Goal: Information Seeking & Learning: Learn about a topic

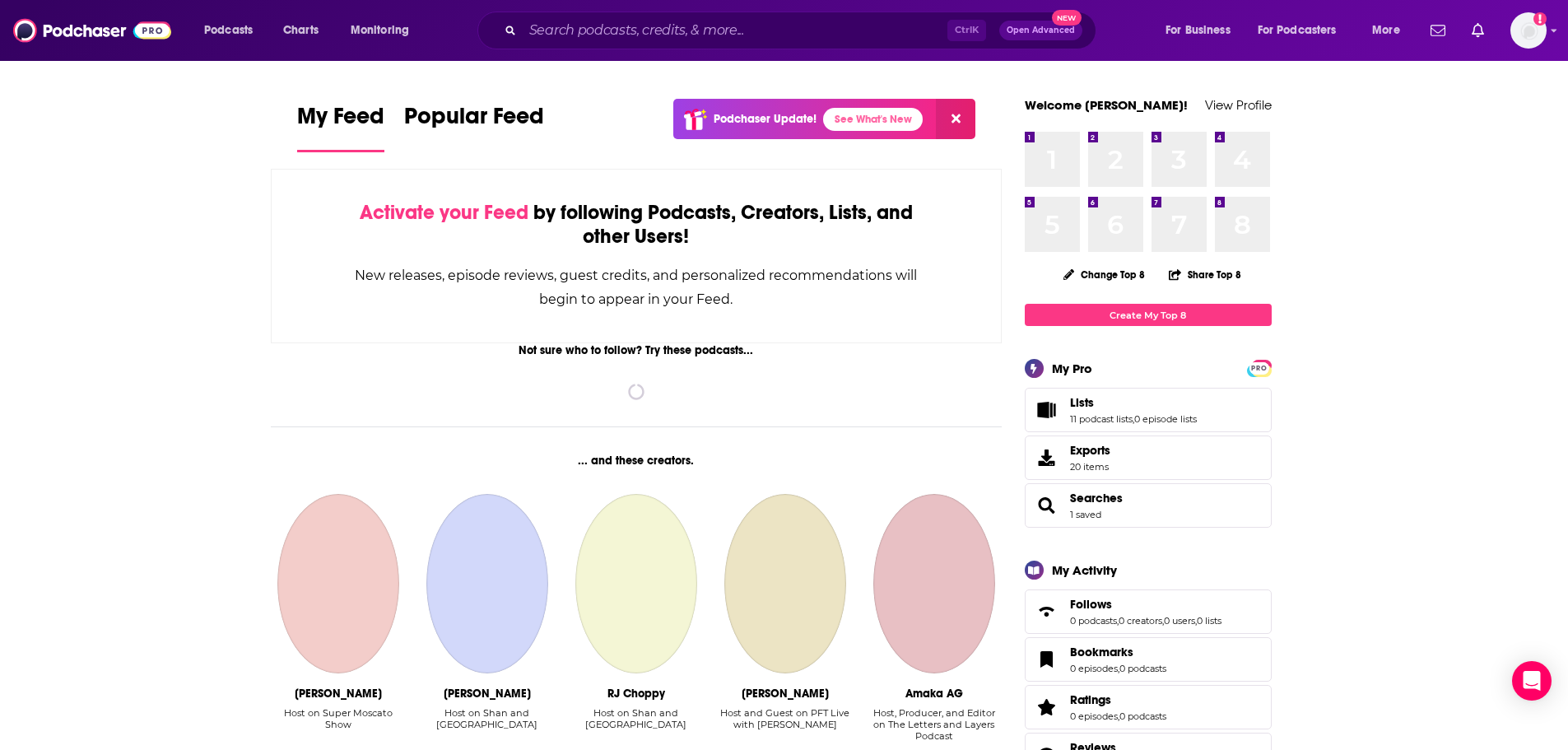
click at [615, 51] on div "Podcasts Charts Monitoring Ctrl K Open Advanced New For Business For Podcasters…" at bounding box center [784, 30] width 1568 height 61
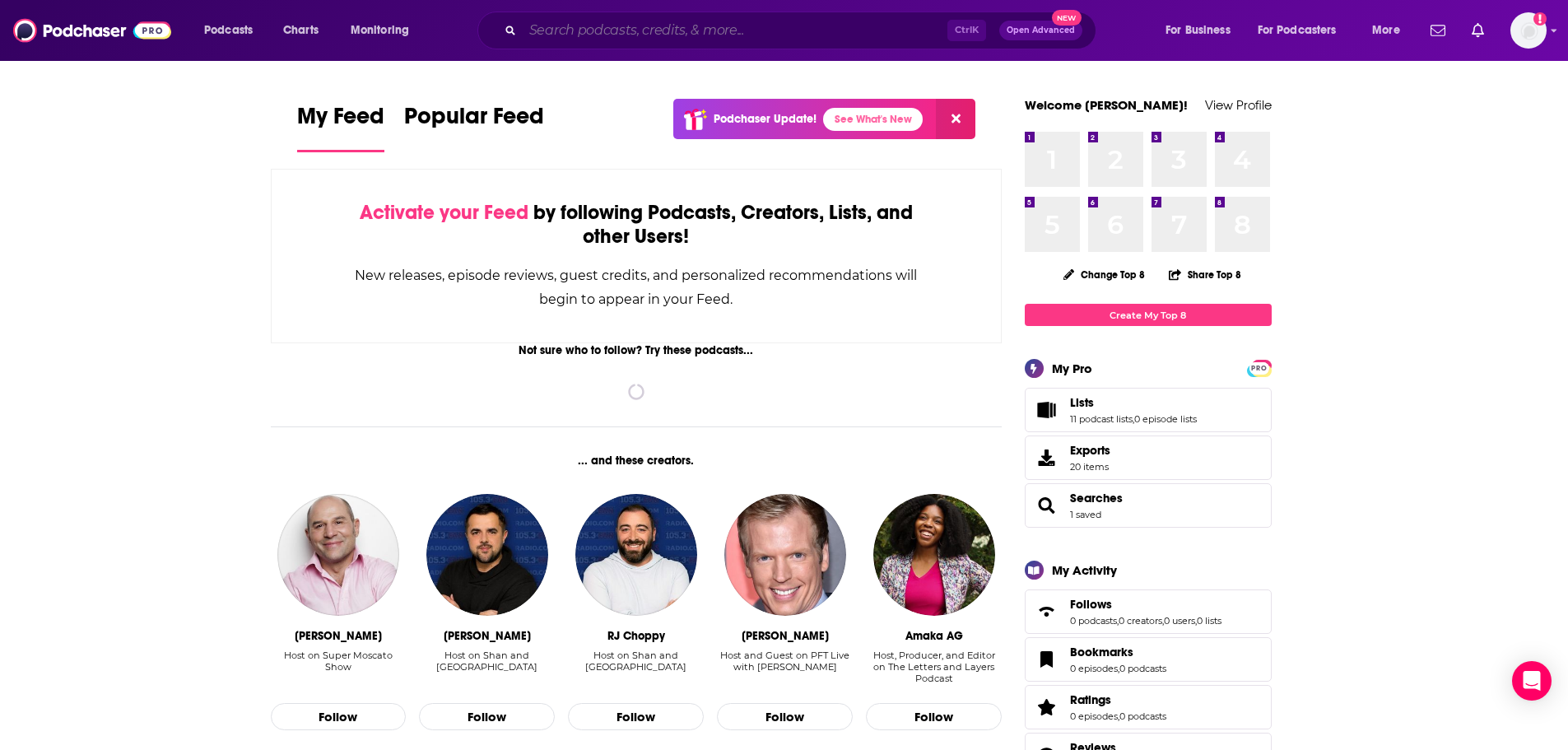
click at [592, 22] on input "Search podcasts, credits, & more..." at bounding box center [735, 31] width 425 height 27
paste input "• A Pod of Smut and Wingspan"
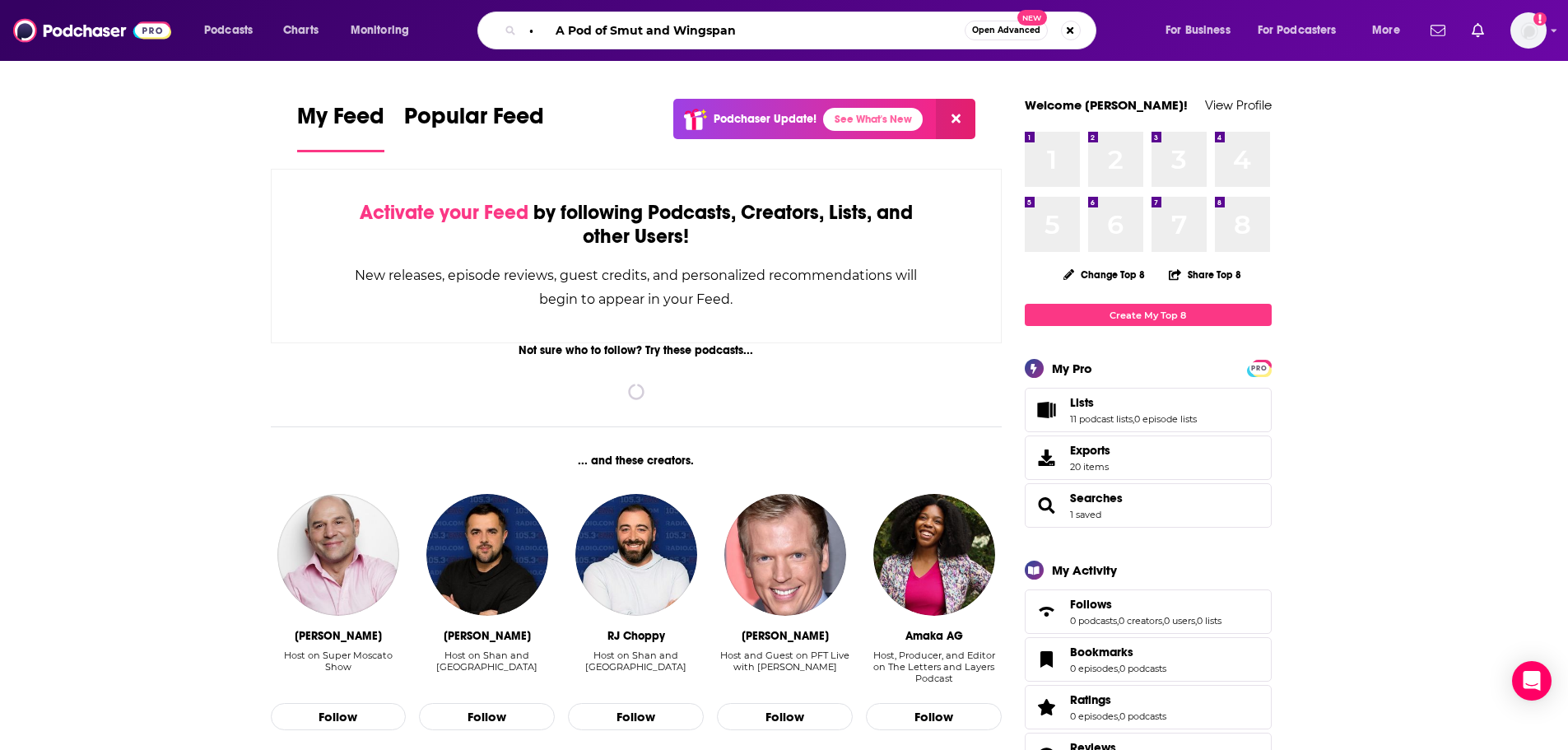
type input "• A Pod of Smut and Wingspan"
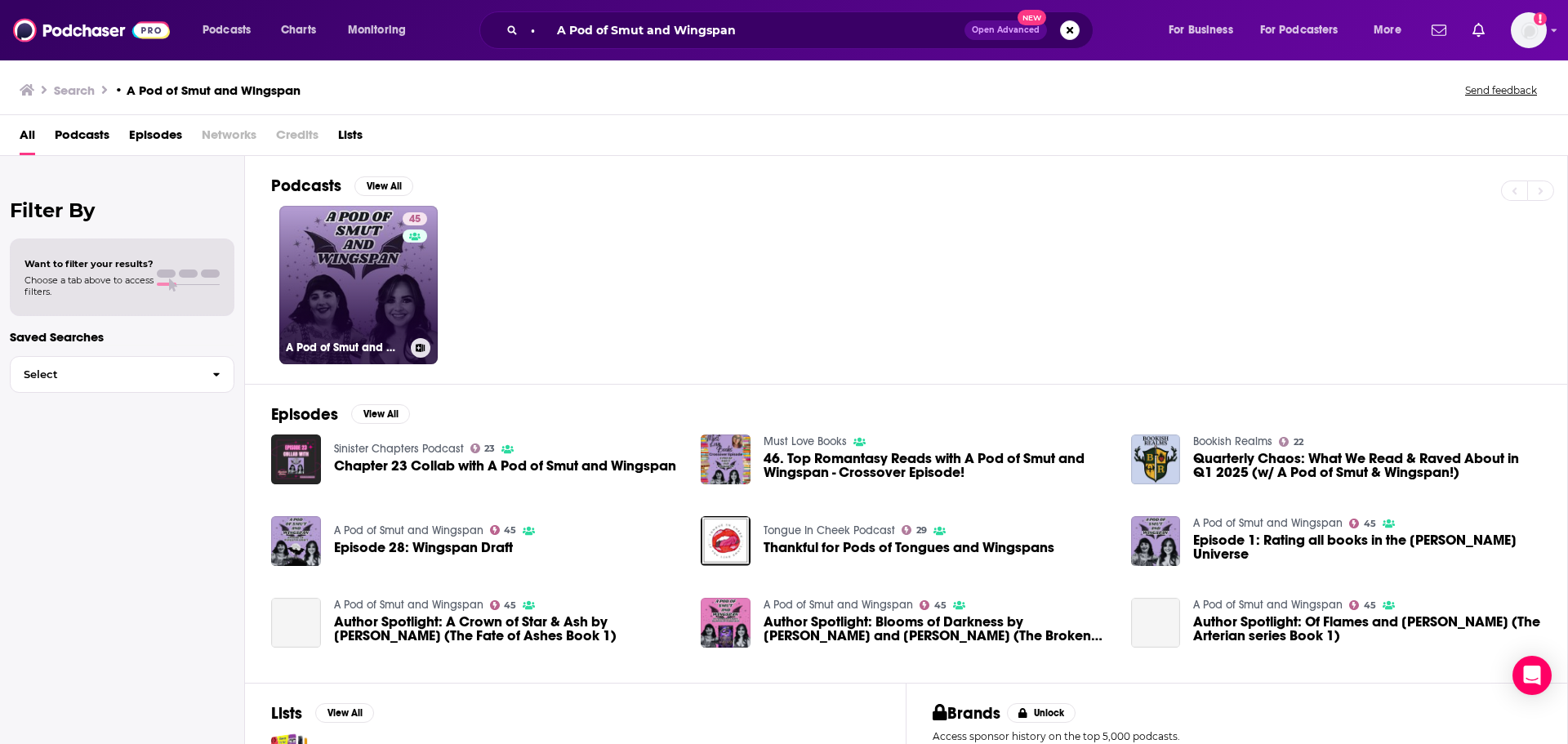
click at [383, 286] on link "45 A Pod of Smut and Wingspan" at bounding box center [358, 285] width 159 height 159
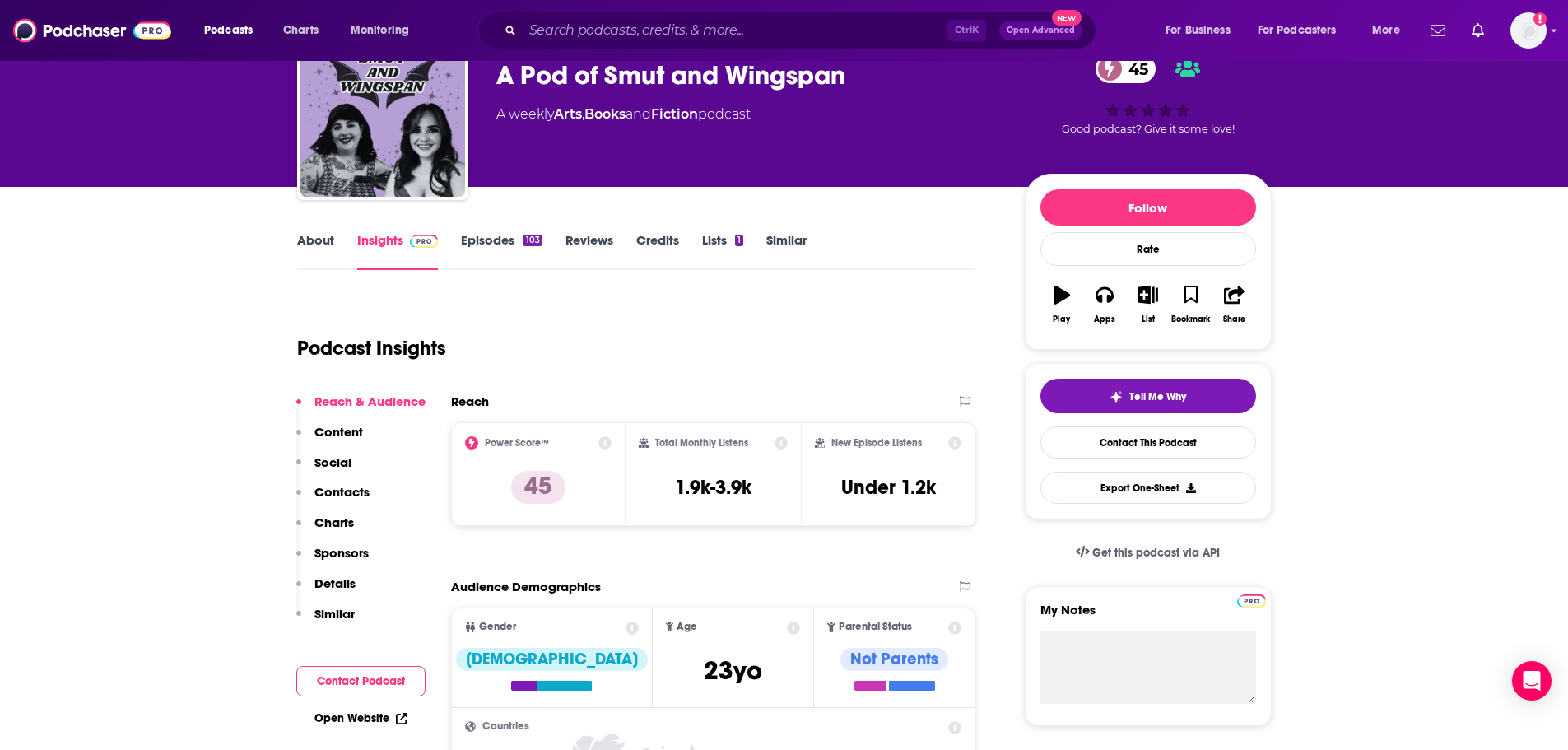
scroll to position [82, 0]
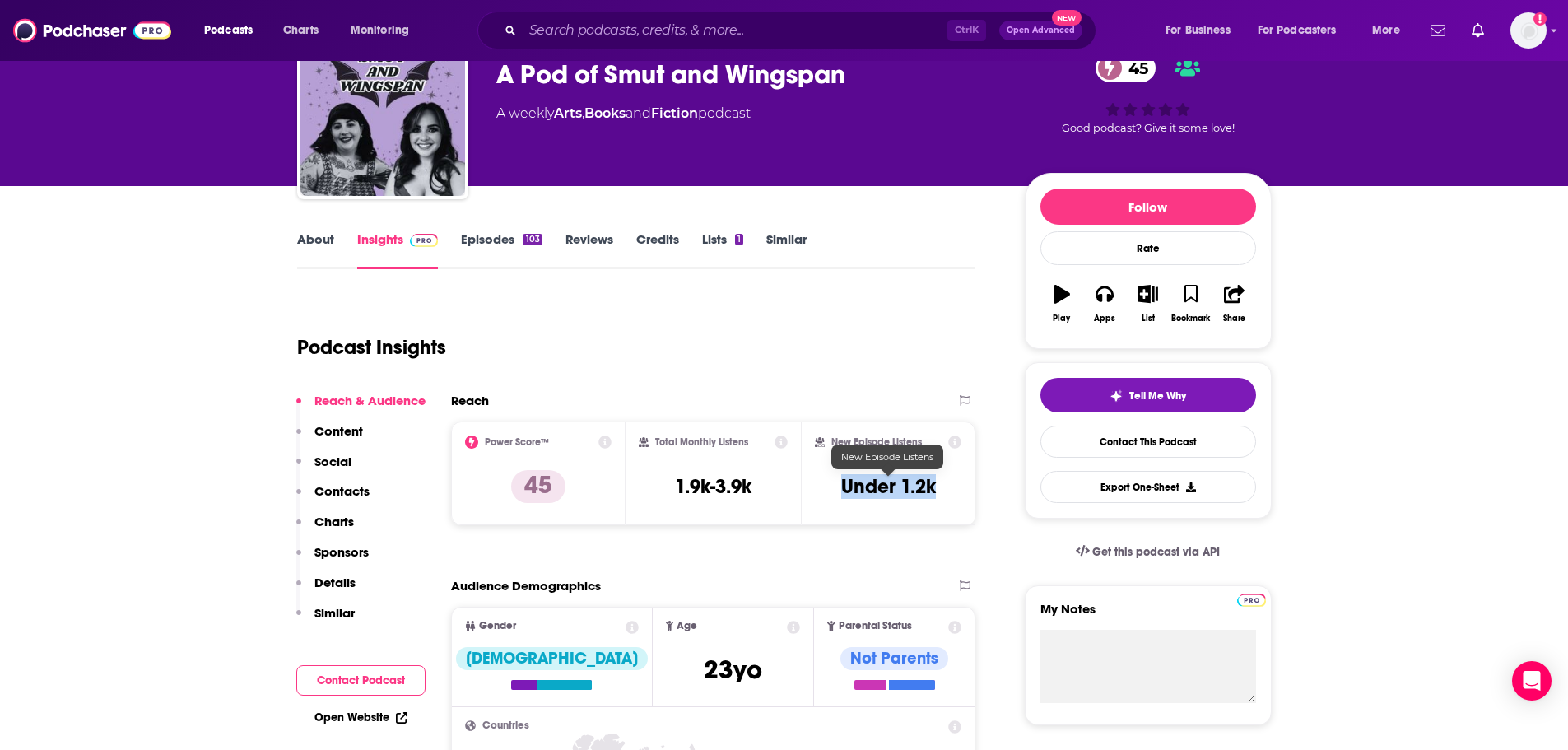
drag, startPoint x: 939, startPoint y: 483, endPoint x: 504, endPoint y: 713, distance: 492.1
click at [839, 486] on div "New Episode Listens Under 1.2k" at bounding box center [889, 473] width 148 height 76
copy h3 "Under 1.2k"
